Goal: Information Seeking & Learning: Learn about a topic

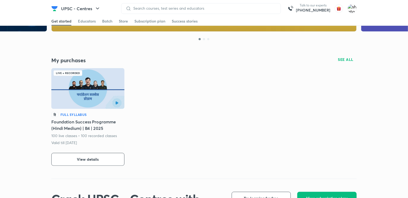
scroll to position [107, 0]
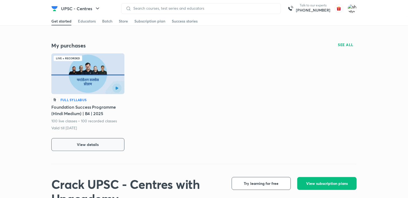
click at [80, 147] on span "View details" at bounding box center [88, 144] width 22 height 5
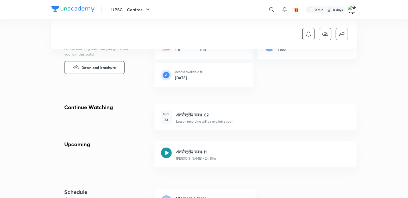
scroll to position [134, 0]
click at [163, 148] on icon at bounding box center [166, 153] width 11 height 11
click at [165, 148] on icon at bounding box center [166, 153] width 11 height 11
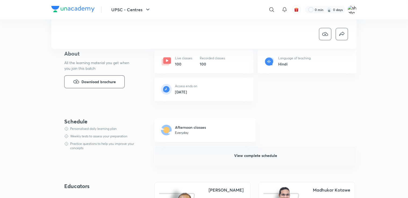
click at [235, 153] on span "View complete schedule" at bounding box center [255, 155] width 43 height 5
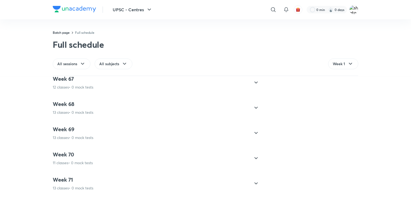
scroll to position [2222, 0]
click at [253, 181] on icon at bounding box center [256, 184] width 6 height 6
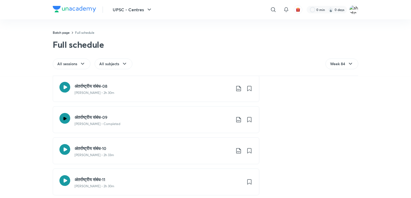
scroll to position [2129, 0]
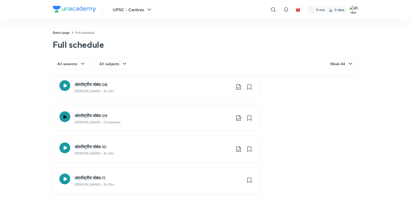
click at [62, 174] on icon at bounding box center [64, 179] width 11 height 11
click at [63, 175] on icon at bounding box center [64, 179] width 11 height 11
click at [66, 174] on icon at bounding box center [64, 179] width 11 height 11
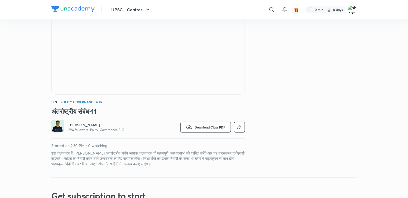
scroll to position [71, 0]
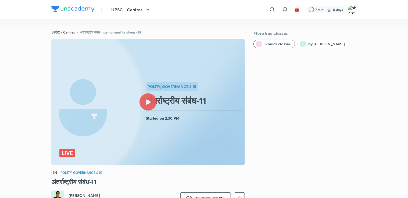
click at [199, 112] on div "Polity, Governance & IR अंतर्राष्ट्रीय संबंध-11 Started on 2:30 PM" at bounding box center [194, 102] width 97 height 40
click at [149, 102] on icon at bounding box center [148, 102] width 5 height 5
